Goal: Contribute content: Add original content to the website for others to see

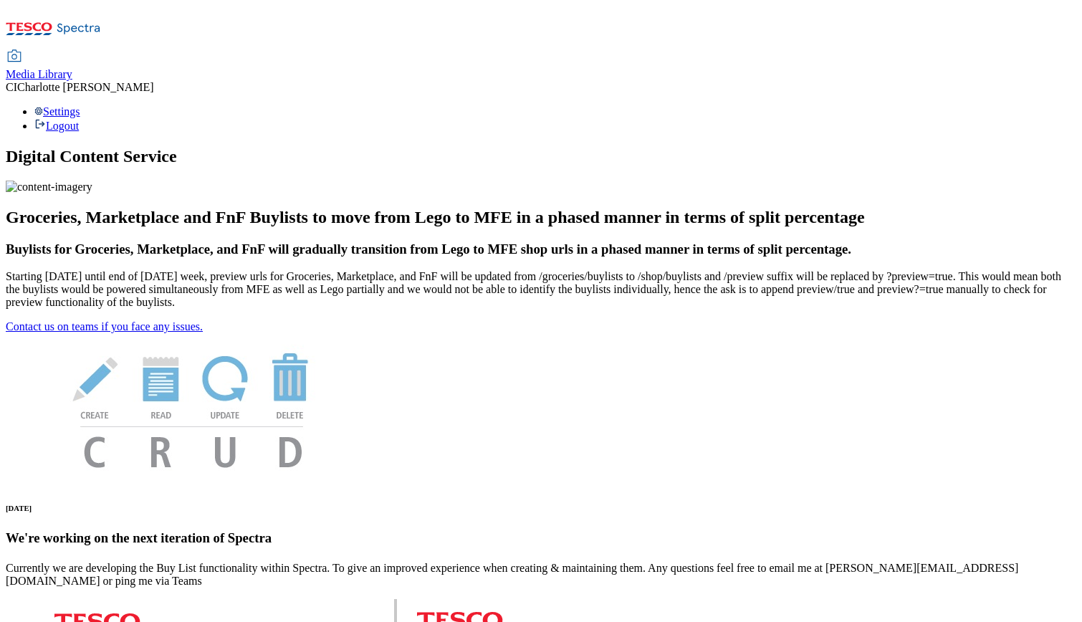
click at [72, 68] on span "Media Library" at bounding box center [39, 74] width 67 height 12
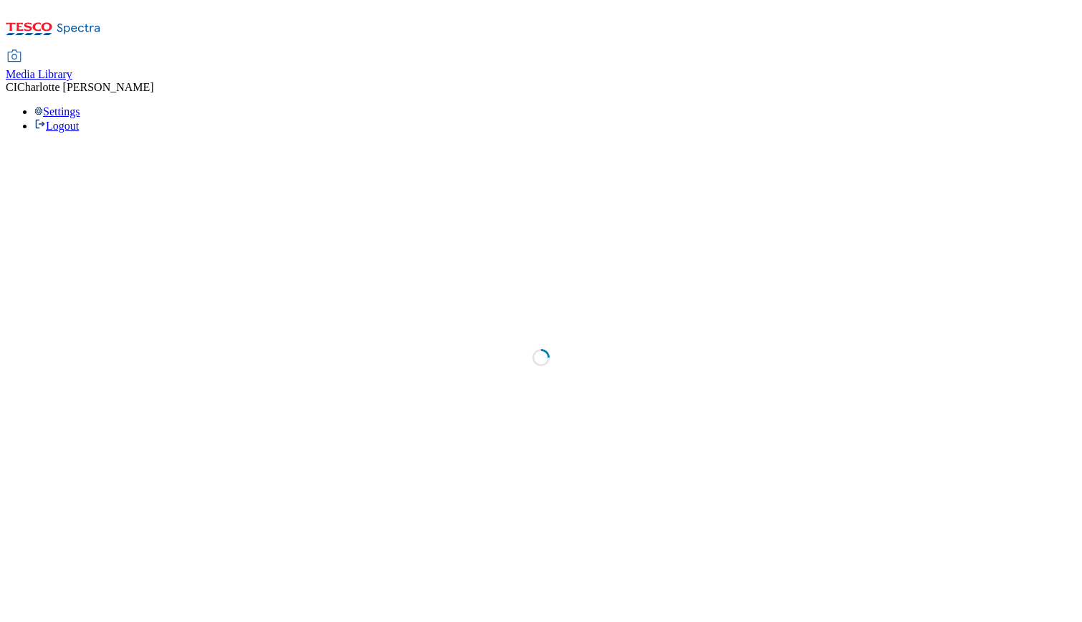
select select "clubcard-boost-uk"
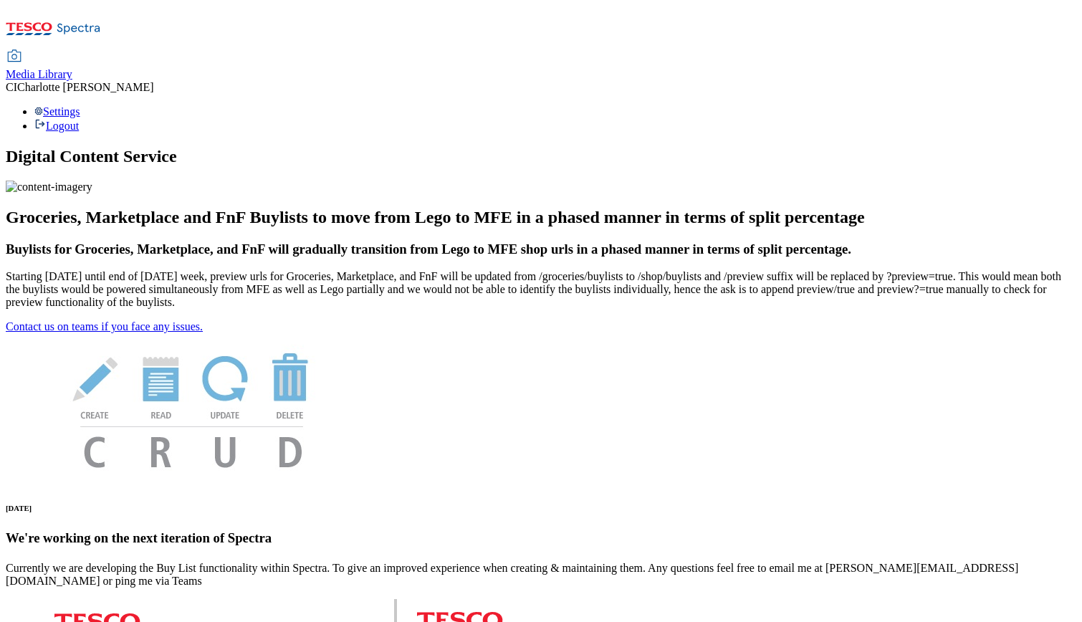
click at [72, 68] on span "Media Library" at bounding box center [39, 74] width 67 height 12
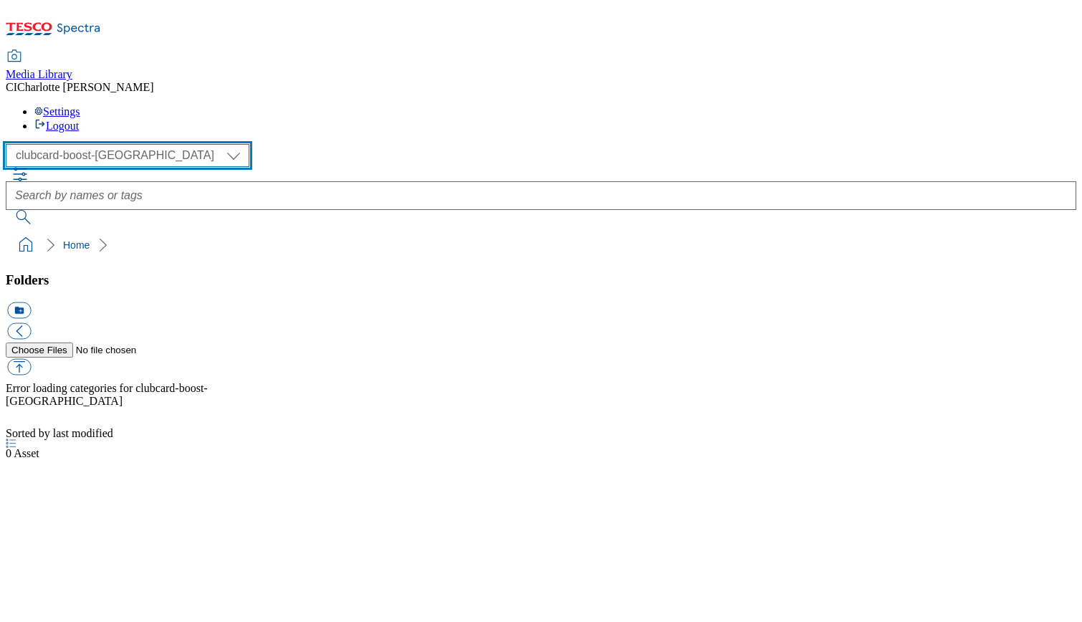
click at [110, 144] on select "Clubcard Boost UK Clubcard Marketing Clubcard ROI clubcard-boost-uk Dotcom UK G…" at bounding box center [128, 155] width 244 height 23
select select "flare-ghs-mktg"
click at [10, 144] on select "Clubcard Boost UK Clubcard Marketing Clubcard ROI clubcard-boost-uk Dotcom UK G…" at bounding box center [128, 155] width 244 height 23
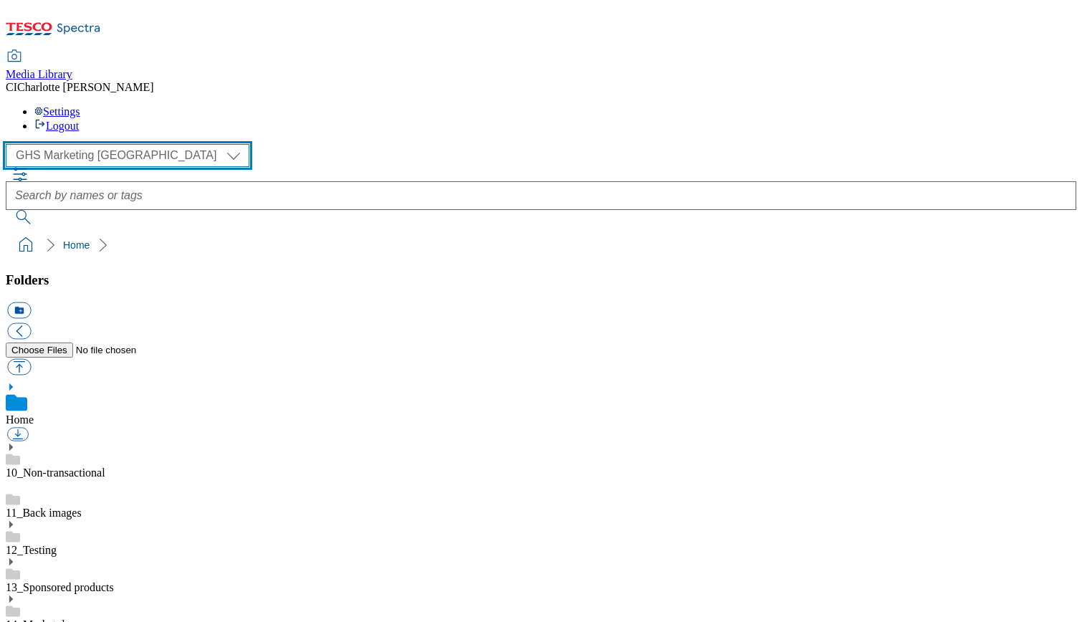
scroll to position [1, 0]
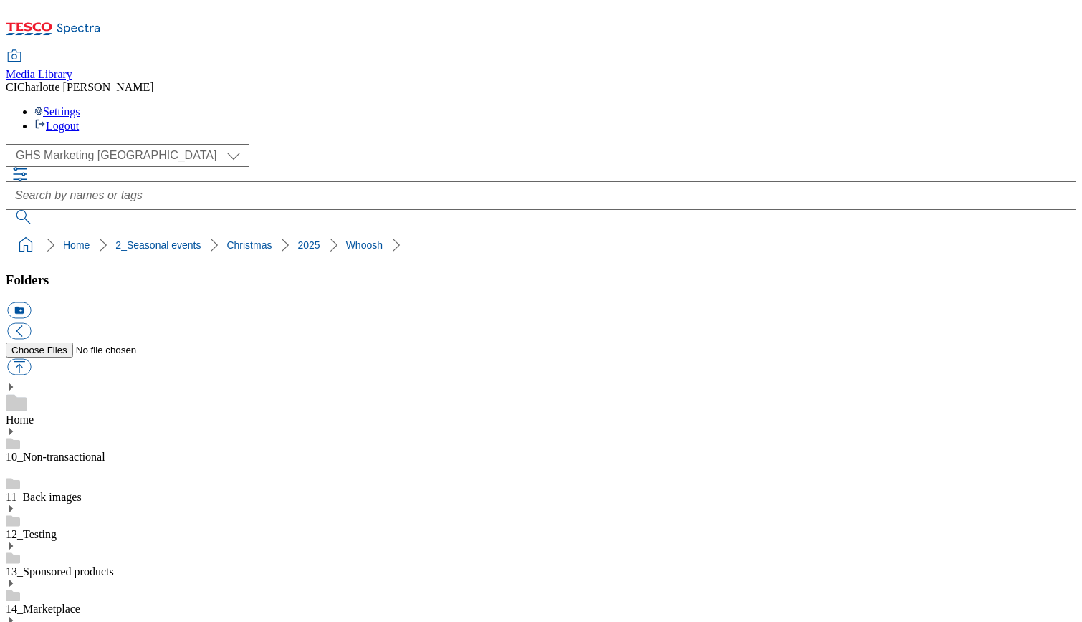
click at [31, 302] on button "icon_new_folder" at bounding box center [19, 310] width 24 height 16
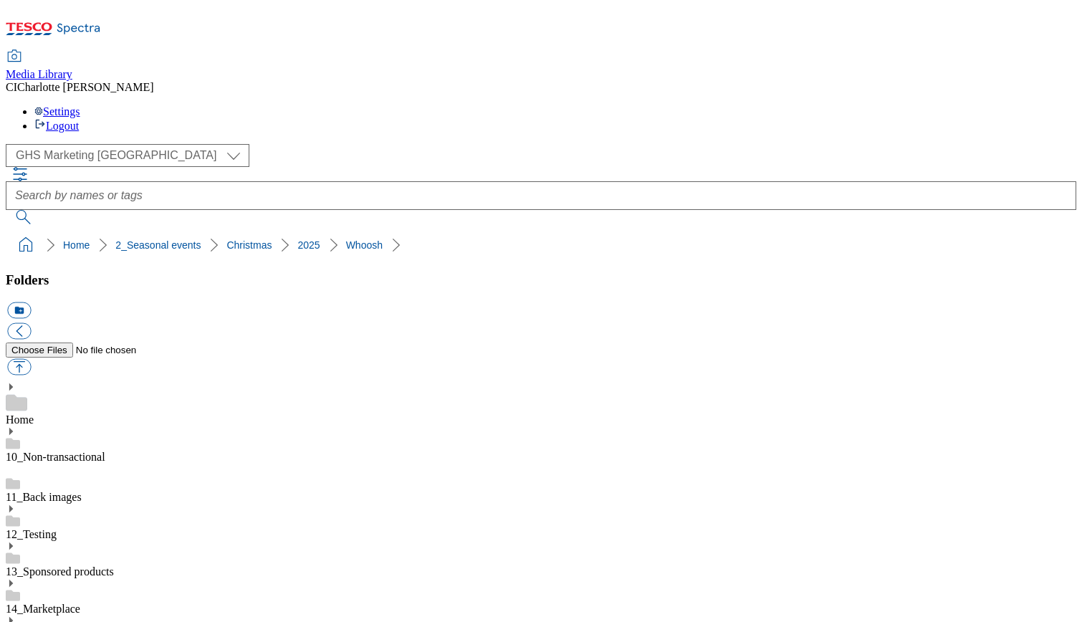
type input "2533"
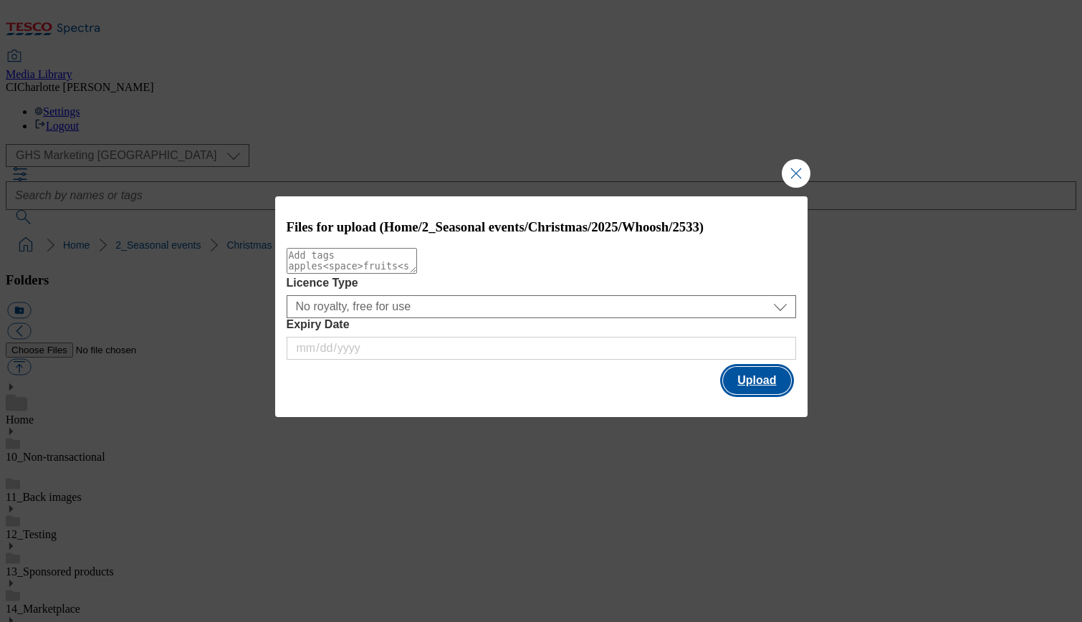
click at [774, 390] on div "Files for upload (Home/2_Seasonal events/Christmas/2025/Whoosh/2533) Licence Ty…" at bounding box center [541, 306] width 533 height 221
click at [774, 390] on button "Upload" at bounding box center [756, 380] width 67 height 27
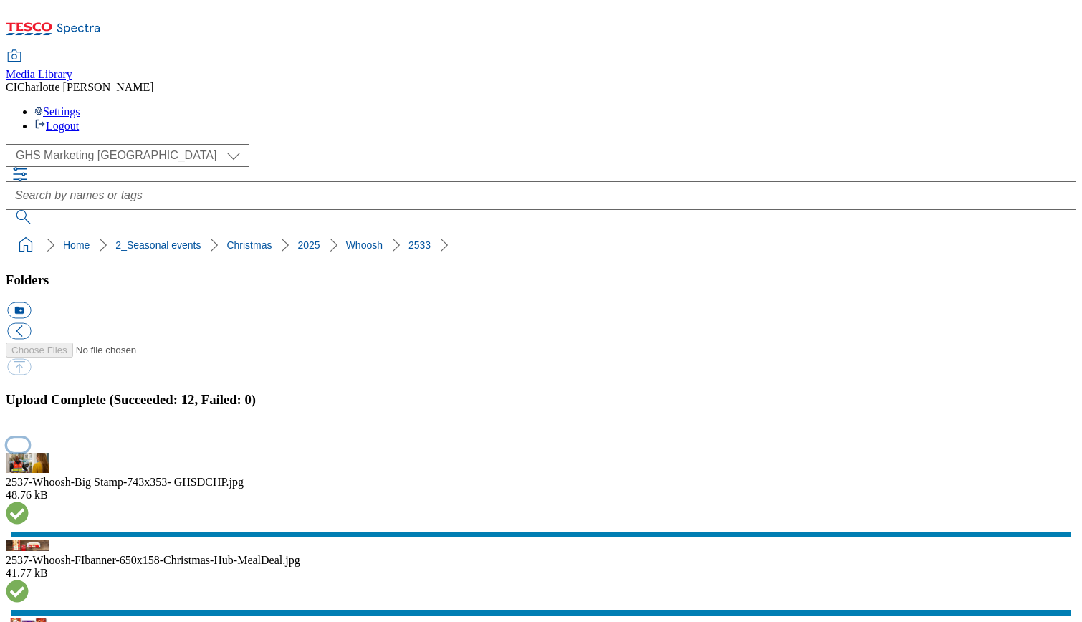
click at [29, 438] on button "button" at bounding box center [18, 445] width 22 height 14
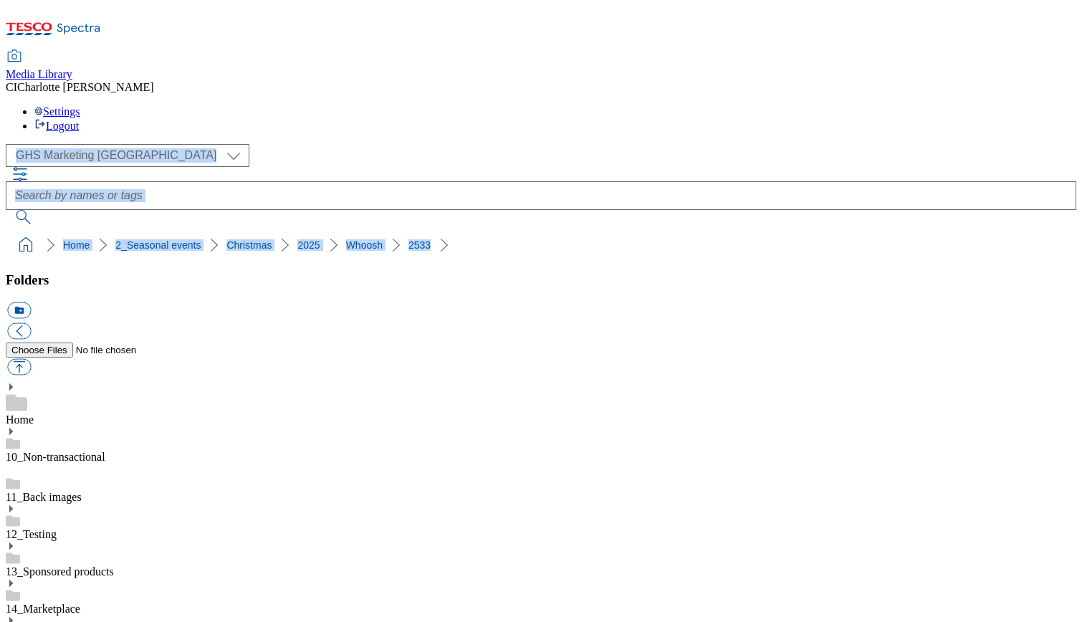
drag, startPoint x: 422, startPoint y: 145, endPoint x: 22, endPoint y: 91, distance: 404.3
click at [22, 144] on div "( optional ) Clubcard Boost UK Clubcard Marketing Clubcard ROI clubcard-boost-u…" at bounding box center [541, 201] width 1071 height 115
copy div "Clubcard Boost UK Clubcard Marketing Clubcard ROI clubcard-boost-uk Dotcom UK G…"
